Goal: Task Accomplishment & Management: Manage account settings

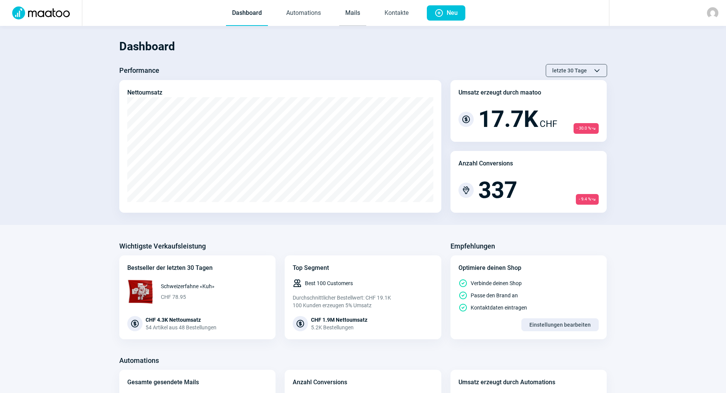
click at [360, 13] on link "Mails" at bounding box center [352, 13] width 27 height 25
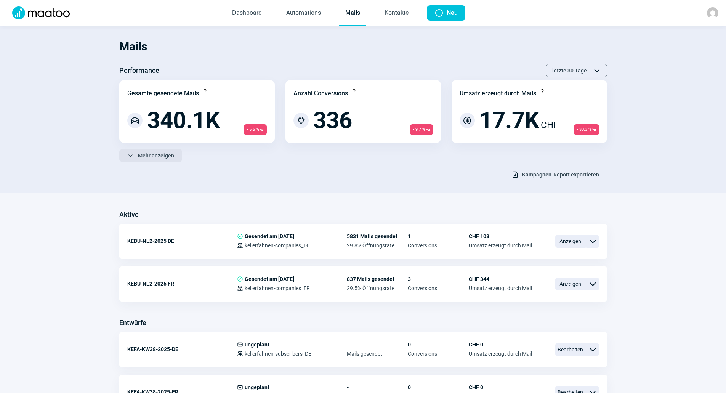
click at [161, 158] on span "Mehr anzeigen" at bounding box center [156, 155] width 36 height 12
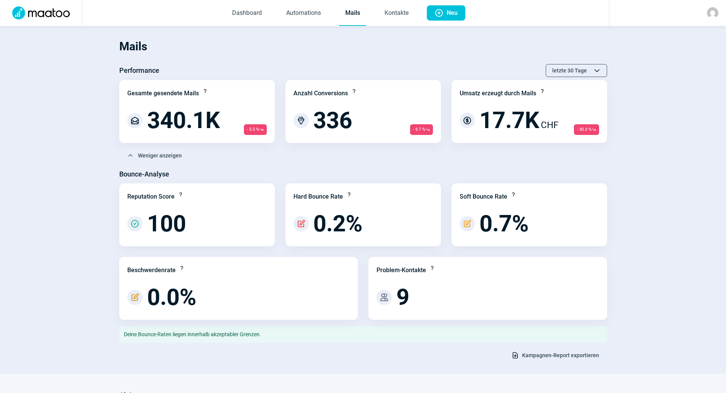
click at [537, 357] on span "Kampagnen-Report exportieren" at bounding box center [560, 355] width 77 height 12
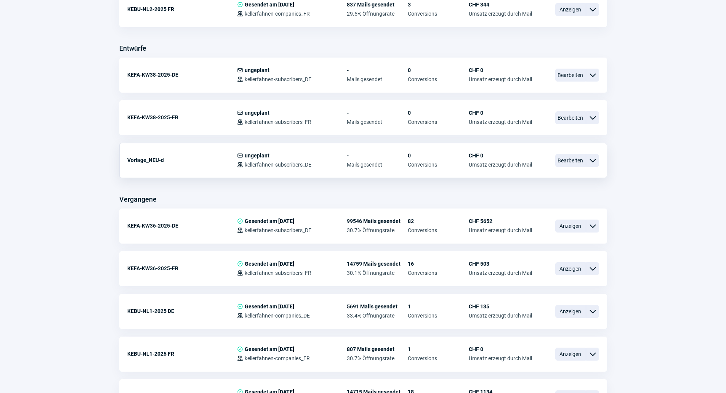
scroll to position [457, 0]
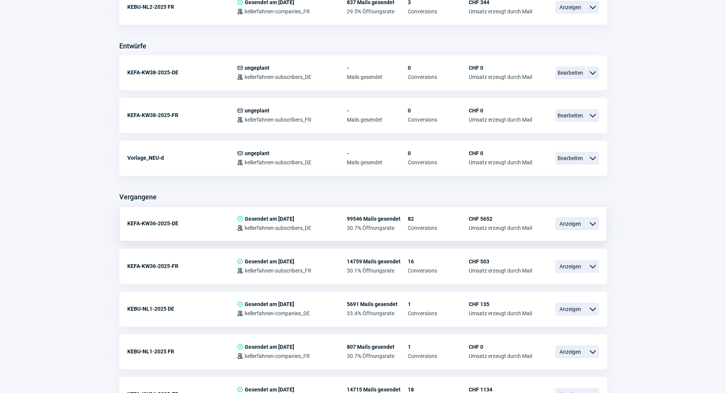
click at [592, 223] on span "ChevronDown icon" at bounding box center [592, 223] width 9 height 9
click at [561, 223] on span "Anzeigen" at bounding box center [570, 223] width 30 height 13
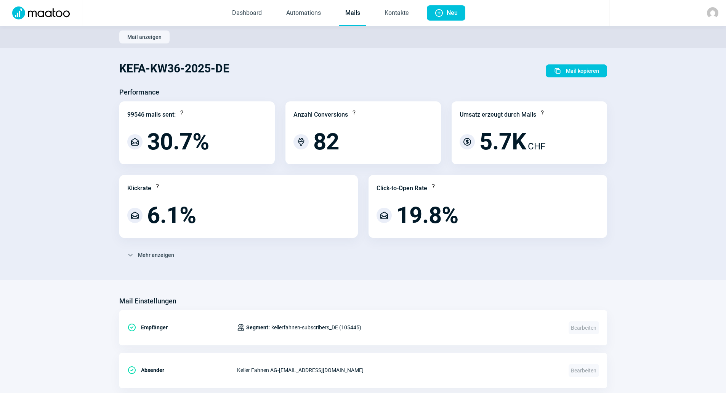
click at [149, 36] on span "Mail anzeigen" at bounding box center [144, 37] width 34 height 12
click at [366, 19] on link "Mails" at bounding box center [352, 13] width 27 height 25
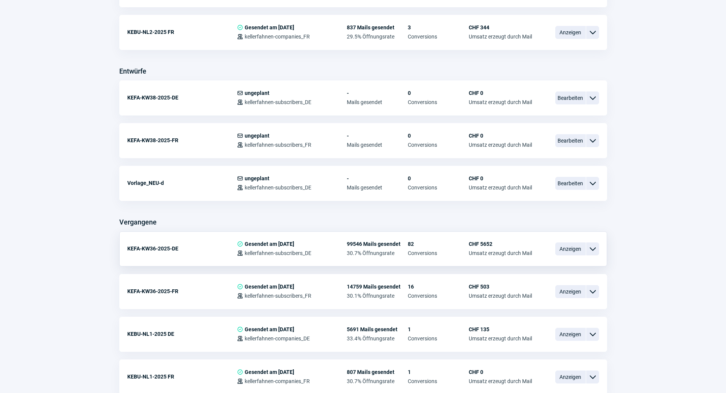
scroll to position [229, 0]
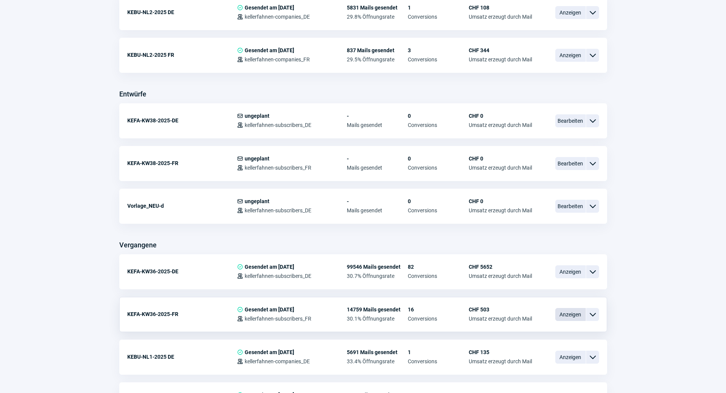
click at [574, 311] on span "Anzeigen" at bounding box center [570, 314] width 30 height 13
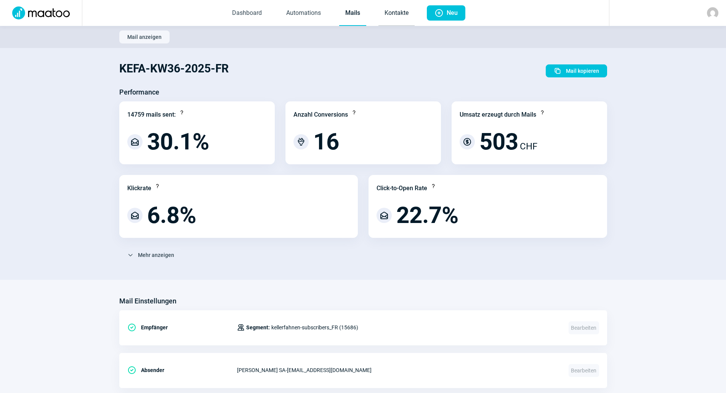
click at [389, 11] on link "Kontakte" at bounding box center [397, 13] width 36 height 25
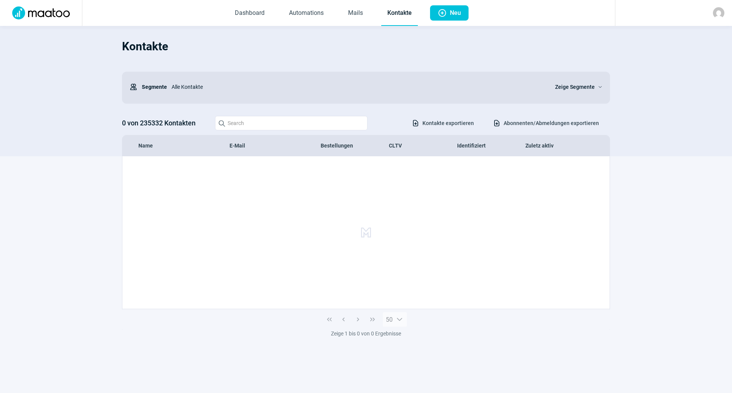
click at [541, 122] on span "Abonnenten/Abmeldungen exportieren" at bounding box center [551, 123] width 95 height 12
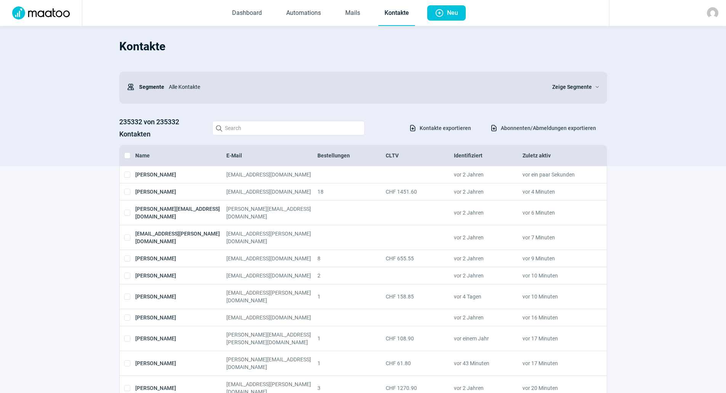
click at [585, 87] on span "Zeige Segmente" at bounding box center [572, 86] width 40 height 9
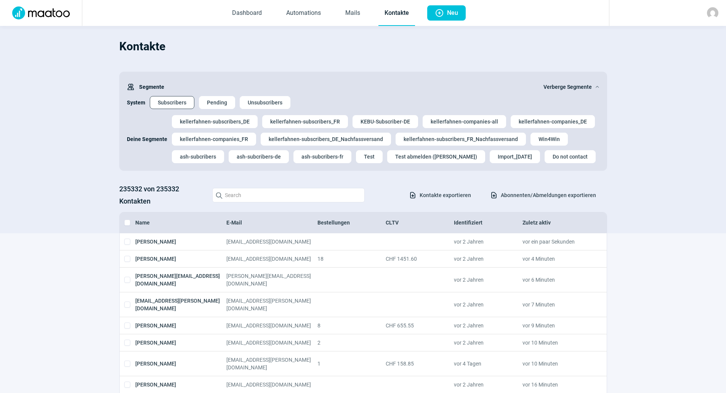
click at [177, 103] on span "Subscribers" at bounding box center [172, 102] width 29 height 12
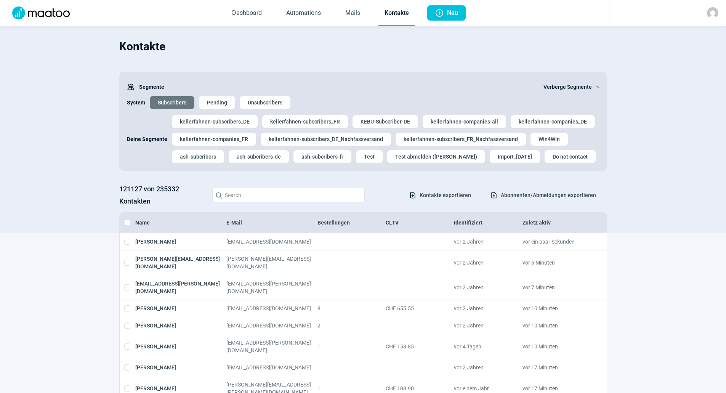
click at [711, 12] on img at bounding box center [712, 12] width 11 height 11
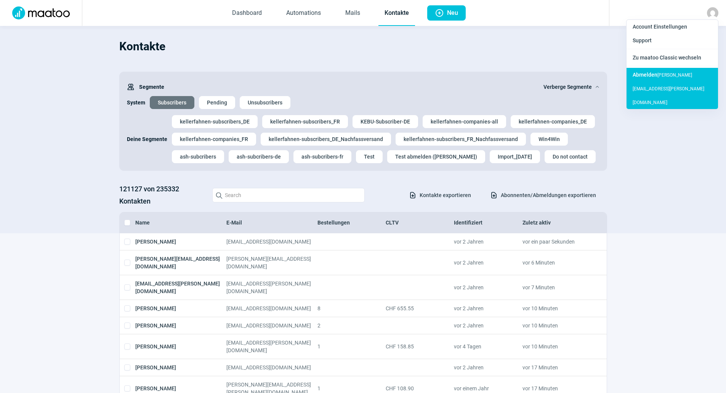
click at [664, 76] on div "[PERSON_NAME] [PERSON_NAME][EMAIL_ADDRESS][PERSON_NAME][DOMAIN_NAME]" at bounding box center [672, 88] width 91 height 41
